Goal: Find specific page/section: Find specific page/section

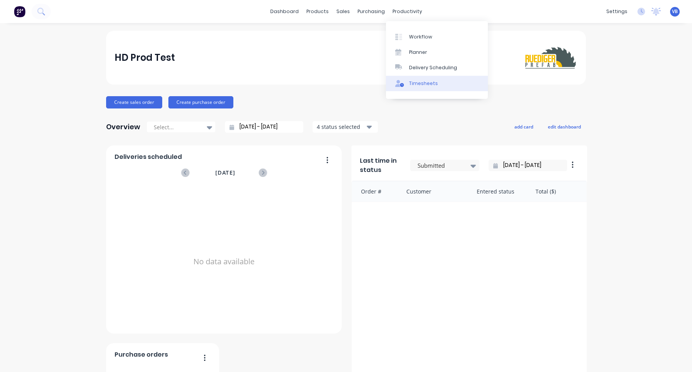
click at [421, 85] on div "Timesheets" at bounding box center [423, 83] width 29 height 7
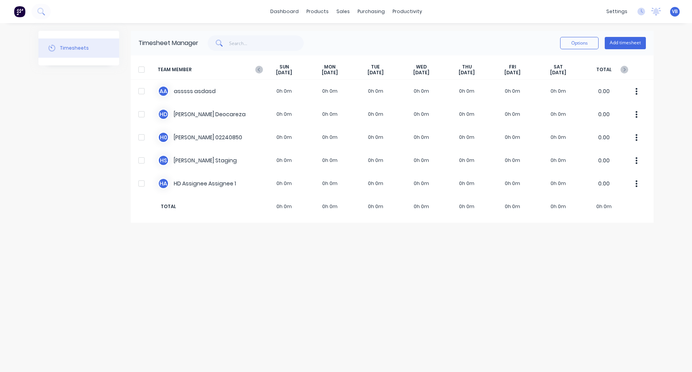
click at [22, 8] on img at bounding box center [20, 12] width 12 height 12
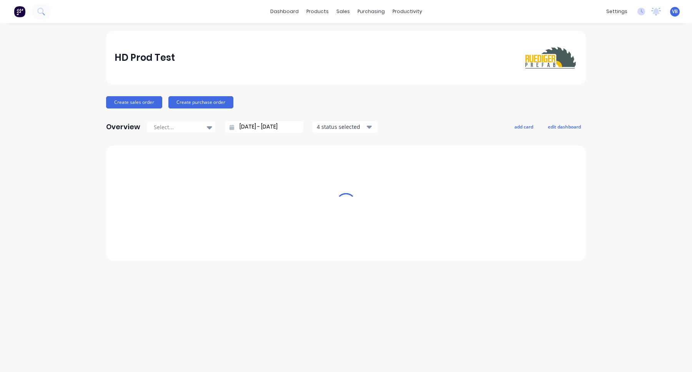
click at [22, 9] on img at bounding box center [20, 12] width 12 height 12
